Goal: Find specific page/section: Find specific page/section

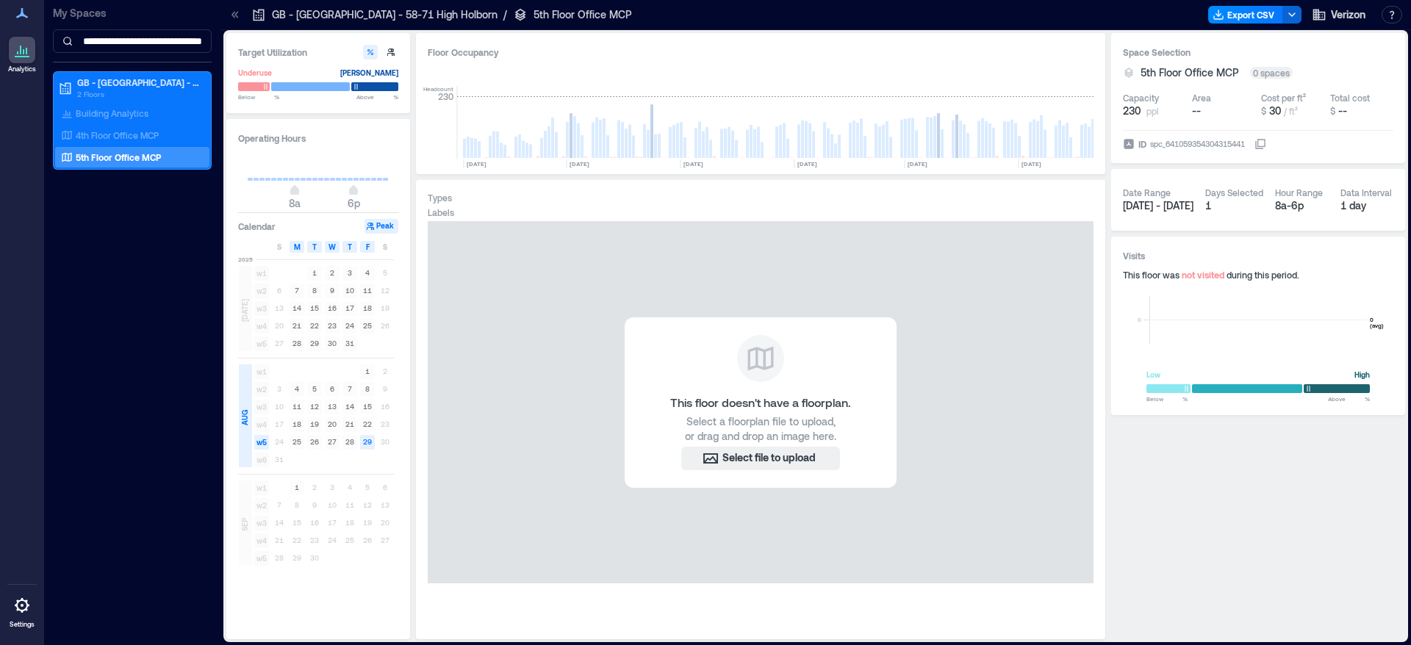
scroll to position [0, 7763]
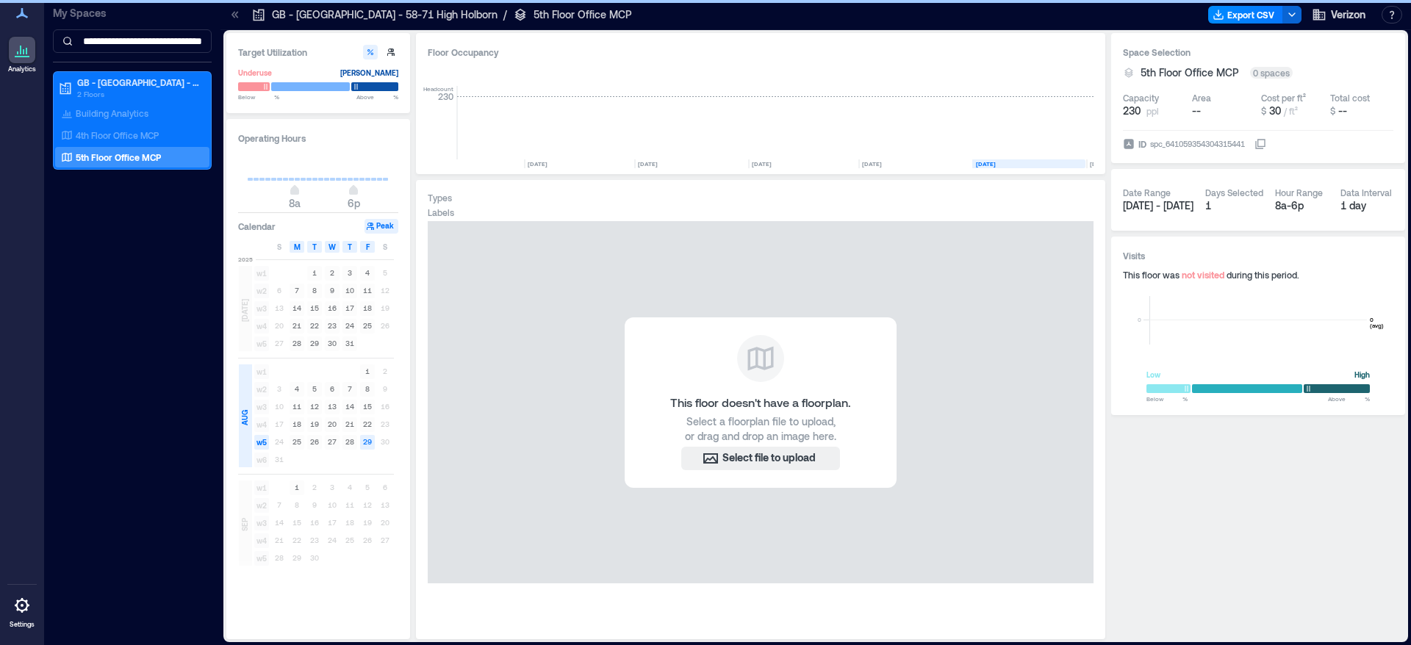
click at [739, 616] on div "This floor doesn't have a floorplan. Select a floorplan file to upload, or drag…" at bounding box center [761, 424] width 666 height 406
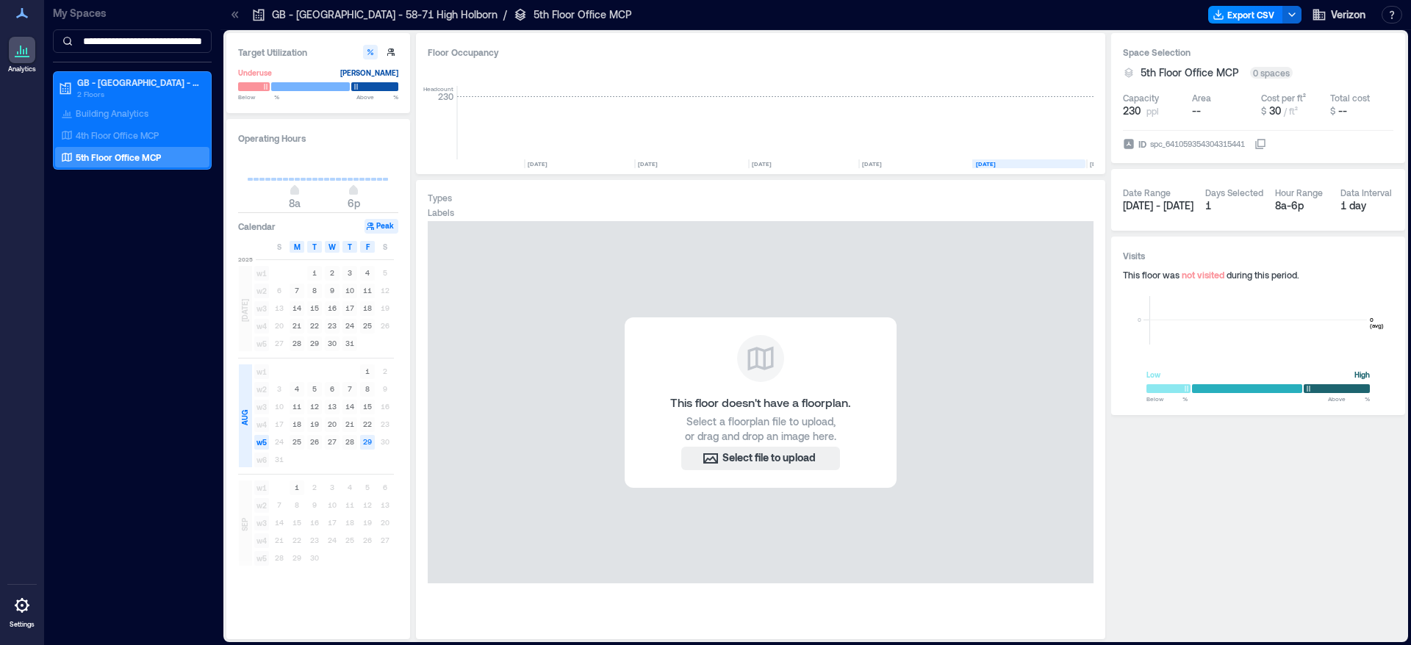
click at [533, 431] on div "This floor doesn't have a floorplan. Select a floorplan file to upload, or drag…" at bounding box center [761, 402] width 666 height 362
drag, startPoint x: 1149, startPoint y: 145, endPoint x: 1269, endPoint y: 146, distance: 119.1
click at [1266, 146] on label "ID spc_641059354304315441" at bounding box center [1194, 144] width 143 height 15
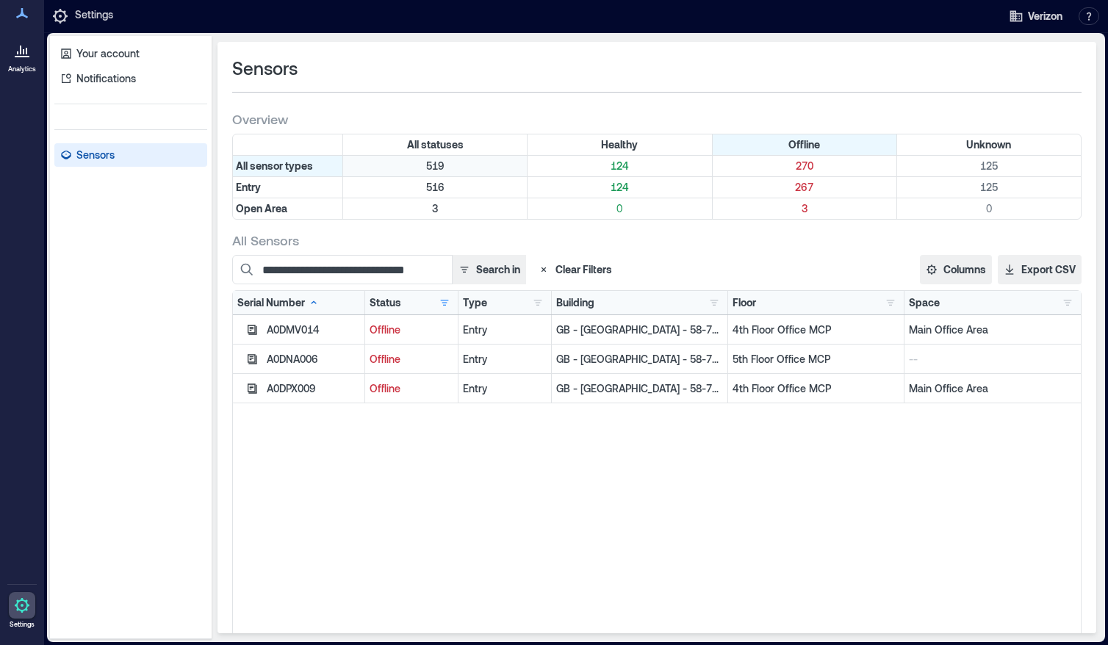
click at [439, 169] on p "519" at bounding box center [435, 166] width 178 height 15
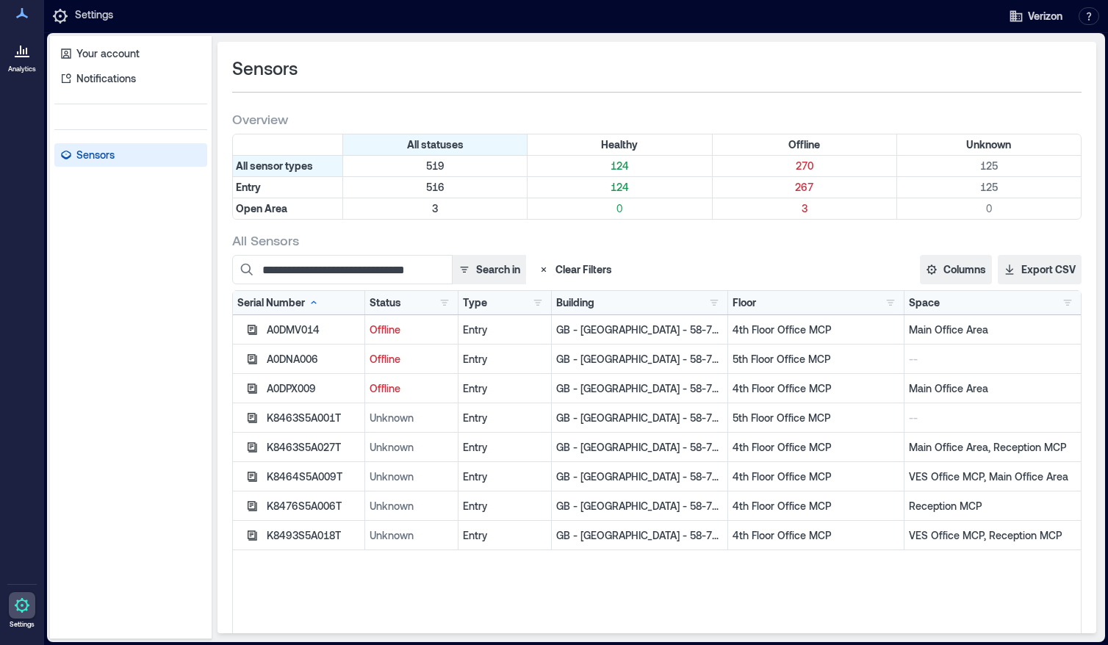
click at [550, 595] on div "A0DMV014 Offline Entry GB - London - 58-71 High Holborn 4th Floor Office MCP Ma…" at bounding box center [657, 498] width 848 height 367
click at [427, 527] on div "Unknown" at bounding box center [411, 535] width 93 height 29
click at [731, 589] on div "A0DMV014 Offline Entry GB - London - 58-71 High Holborn 4th Floor Office MCP Ma…" at bounding box center [657, 498] width 848 height 367
drag, startPoint x: 268, startPoint y: 359, endPoint x: 670, endPoint y: 361, distance: 402.8
click at [670, 361] on div "A0DNA006 Offline Entry GB - London - 58-71 High Holborn 5th Floor Office MCP --" at bounding box center [657, 359] width 848 height 29
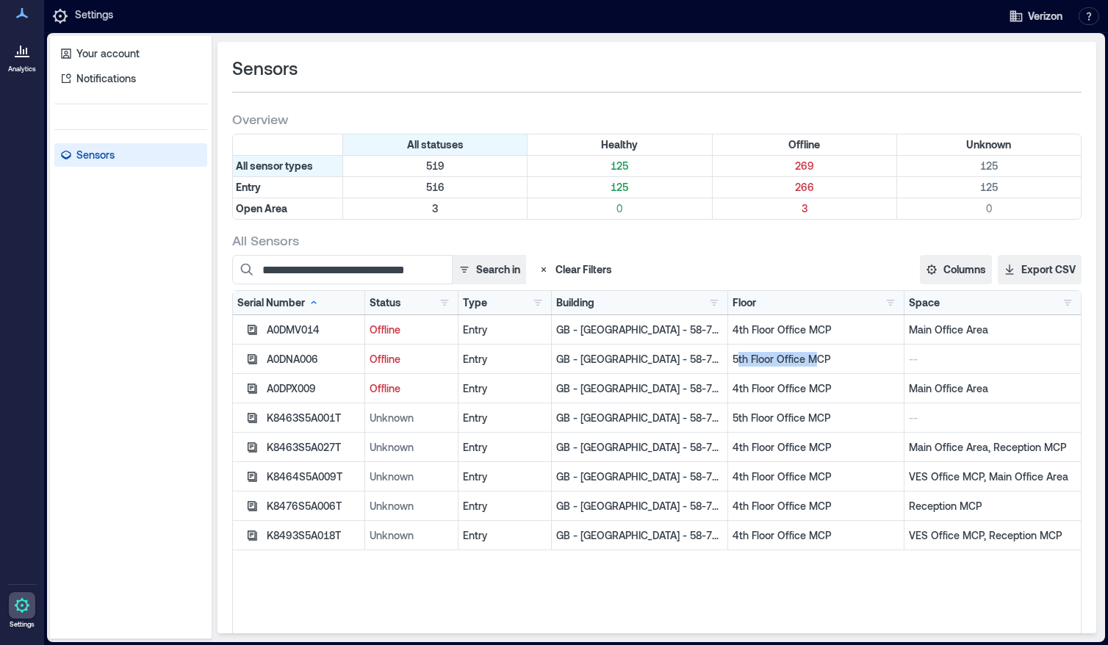
drag, startPoint x: 720, startPoint y: 358, endPoint x: 798, endPoint y: 359, distance: 77.9
click at [798, 359] on p "5th Floor Office MCP" at bounding box center [816, 359] width 167 height 15
drag, startPoint x: 714, startPoint y: 359, endPoint x: 817, endPoint y: 358, distance: 102.2
click at [817, 358] on div "5th Floor Office MCP" at bounding box center [816, 359] width 176 height 29
copy p "5th Floor Office MCP"
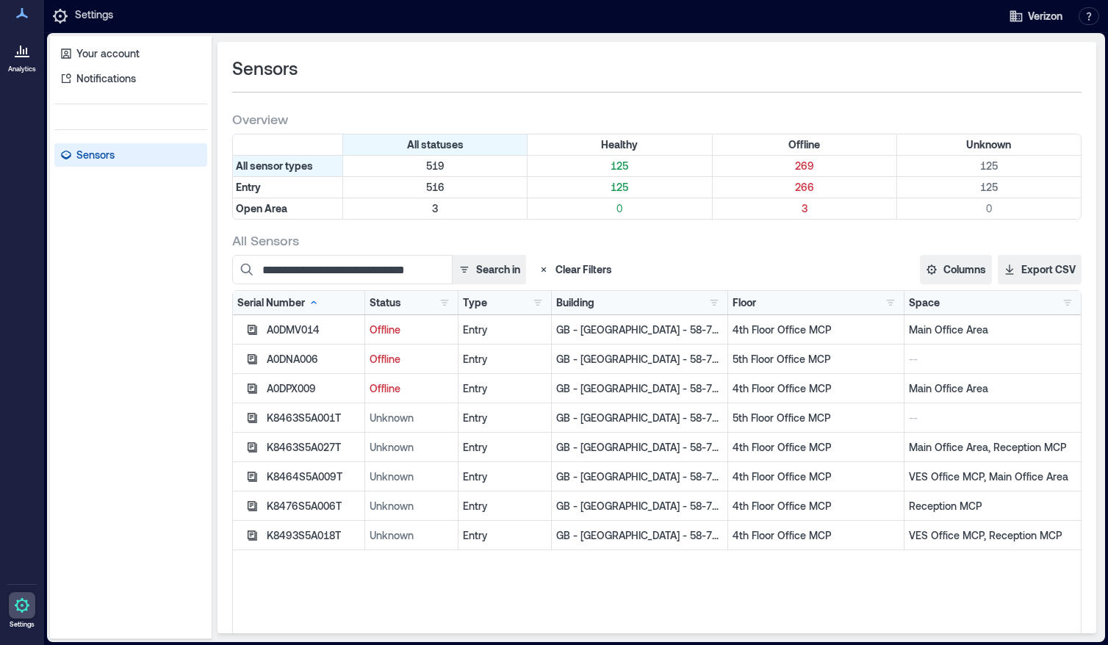
click at [575, 595] on div "A0DMV014 Offline Entry GB - London - 58-71 High Holborn 4th Floor Office MCP Ma…" at bounding box center [657, 498] width 848 height 367
